Goal: Transaction & Acquisition: Purchase product/service

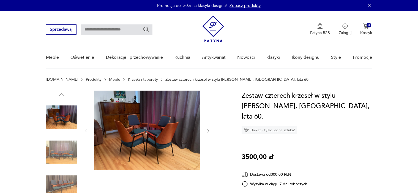
click at [207, 131] on icon "button" at bounding box center [208, 131] width 5 height 5
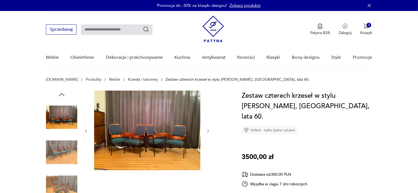
click at [207, 131] on icon "button" at bounding box center [208, 131] width 5 height 5
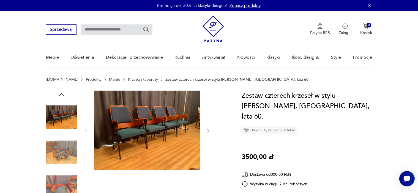
click at [207, 131] on icon "button" at bounding box center [208, 131] width 5 height 5
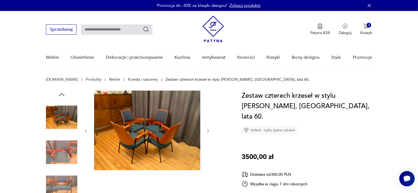
click at [207, 131] on icon "button" at bounding box center [208, 131] width 5 height 5
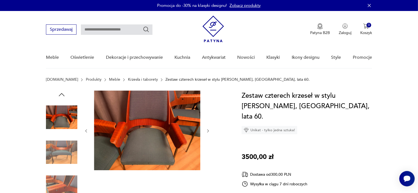
click at [207, 131] on icon "button" at bounding box center [208, 131] width 5 height 5
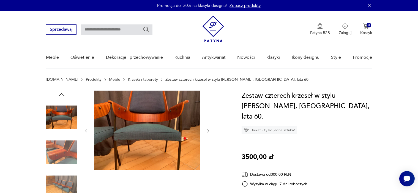
click at [207, 131] on icon "button" at bounding box center [208, 131] width 5 height 5
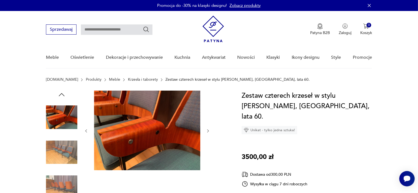
click at [207, 131] on icon "button" at bounding box center [208, 131] width 5 height 5
